Goal: Check status

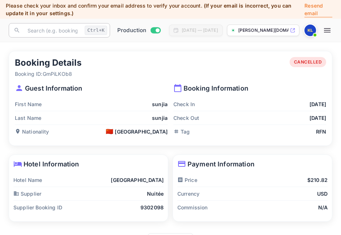
click at [54, 29] on input "text" at bounding box center [52, 30] width 59 height 14
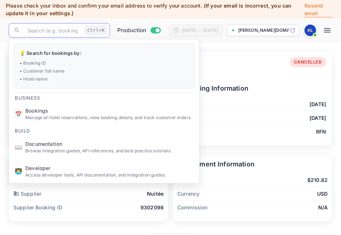
paste input "X2ZI9bKPV"
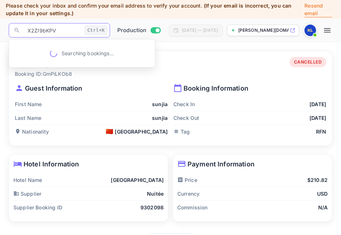
type input "X2ZI9bKPV"
click at [58, 30] on input "X2ZI9bKPV" at bounding box center [52, 30] width 59 height 14
drag, startPoint x: 17, startPoint y: 31, endPoint x: 6, endPoint y: 31, distance: 11.2
click at [6, 31] on div "Now you can check your travel website directly from the link. Check your websit…" at bounding box center [170, 128] width 341 height 257
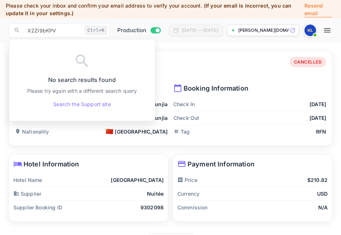
click at [316, 31] on img at bounding box center [310, 31] width 12 height 12
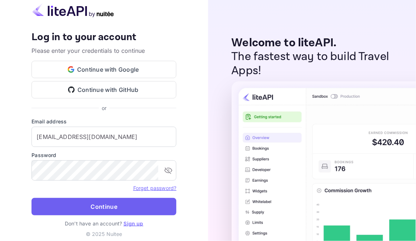
click at [132, 206] on button "Continue" at bounding box center [103, 206] width 145 height 17
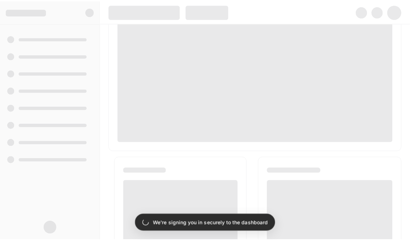
scroll to position [110, 0]
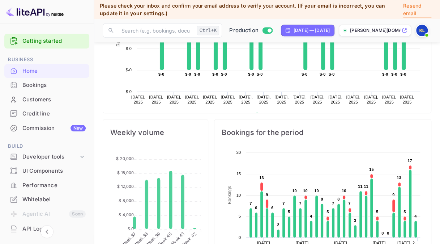
scroll to position [112, 100]
